Goal: Task Accomplishment & Management: Use online tool/utility

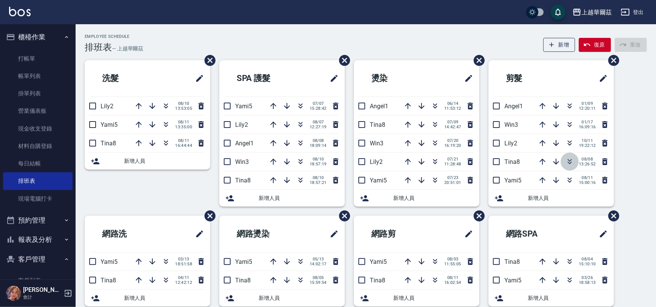
click at [574, 168] on button "button" at bounding box center [570, 161] width 18 height 18
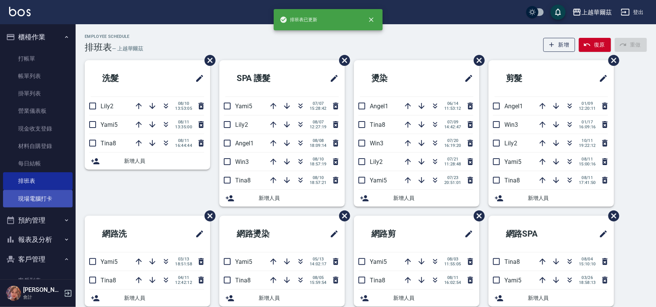
click at [31, 200] on link "現場電腦打卡" at bounding box center [38, 198] width 70 height 17
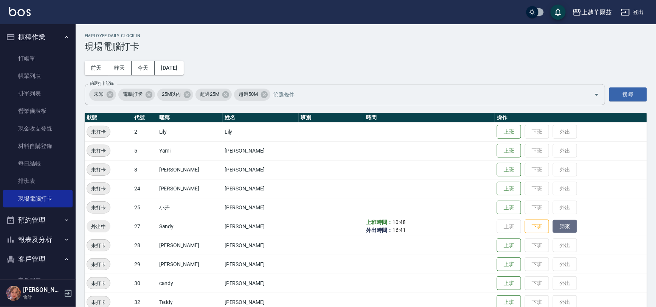
click at [553, 225] on button "歸來" at bounding box center [565, 226] width 24 height 13
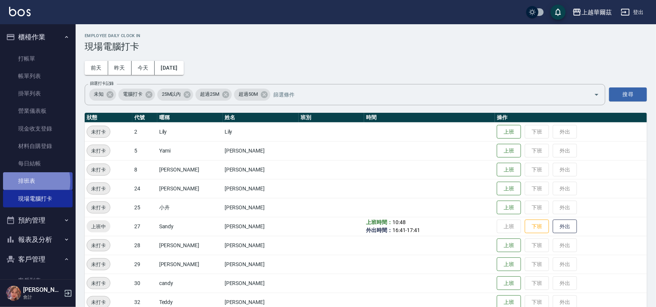
click at [25, 181] on link "排班表" at bounding box center [38, 180] width 70 height 17
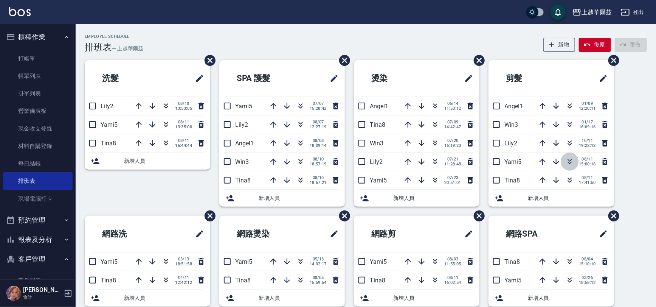
click at [564, 160] on button "button" at bounding box center [570, 161] width 18 height 18
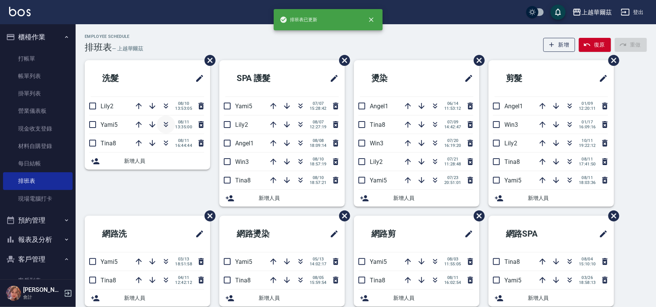
click at [167, 124] on icon "button" at bounding box center [166, 125] width 4 height 3
